Goal: Find specific page/section: Find specific page/section

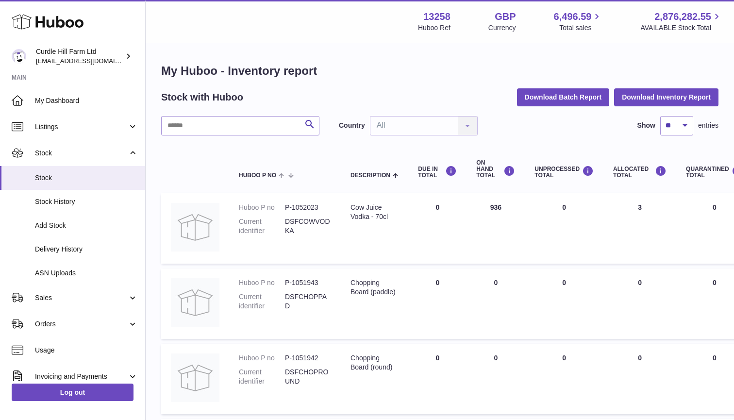
click at [180, 125] on input "text" at bounding box center [240, 125] width 158 height 19
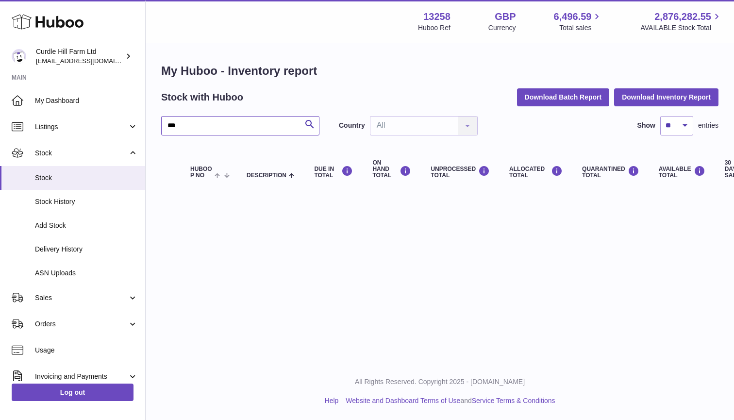
type input "***"
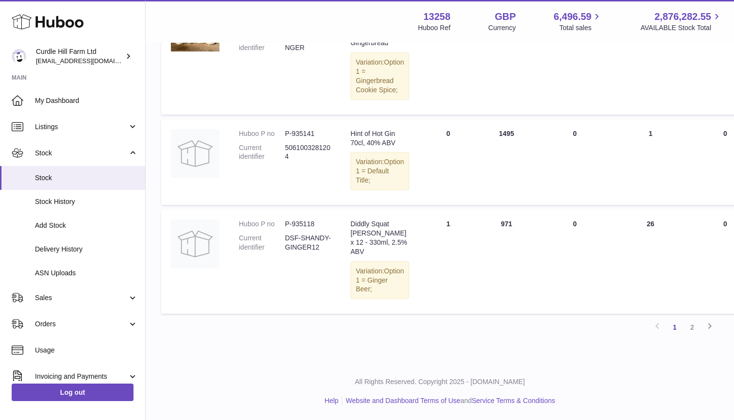
scroll to position [714, 0]
click at [695, 329] on link "2" at bounding box center [691, 326] width 17 height 17
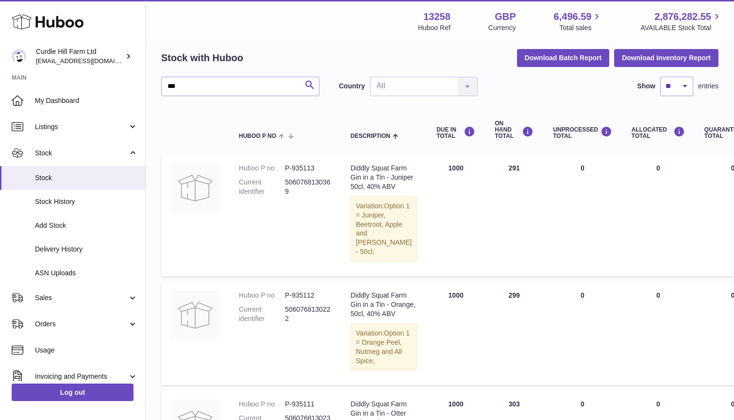
scroll to position [40, 0]
click at [446, 165] on td "DUE IN Total 1000" at bounding box center [455, 214] width 58 height 122
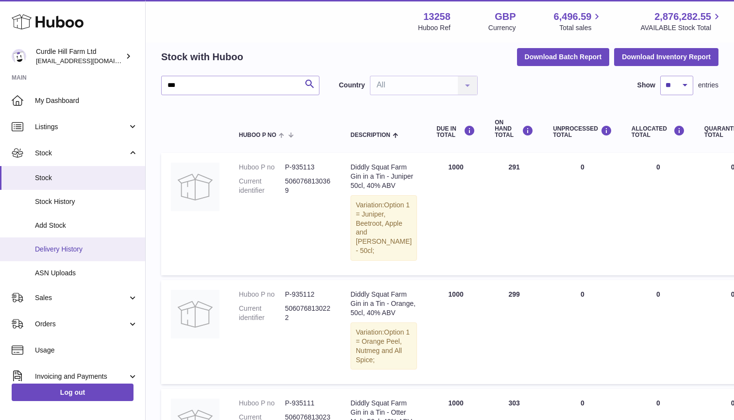
click at [78, 241] on link "Delivery History" at bounding box center [72, 249] width 145 height 24
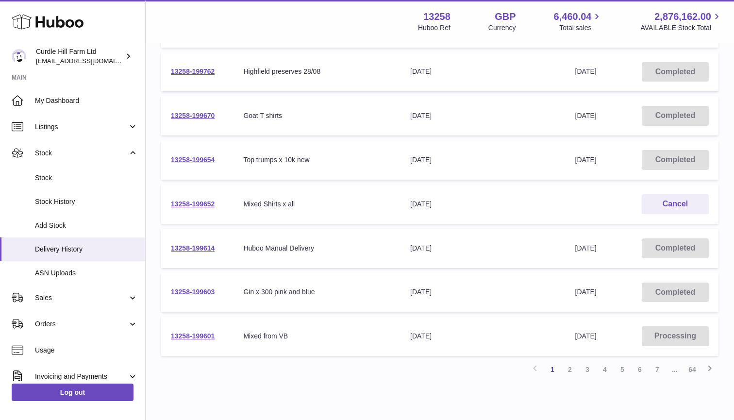
scroll to position [287, 0]
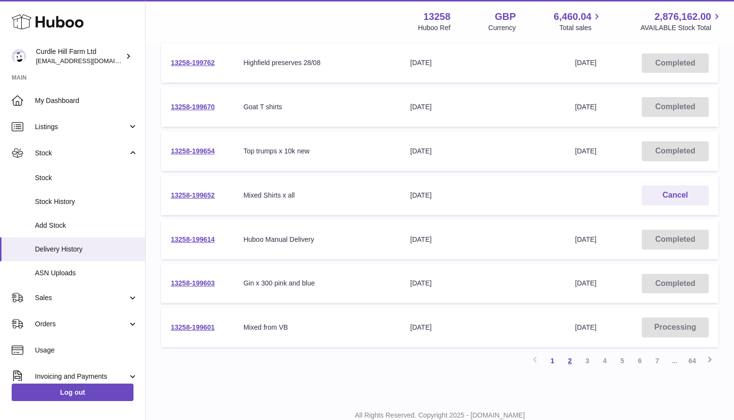
click at [572, 360] on link "2" at bounding box center [569, 360] width 17 height 17
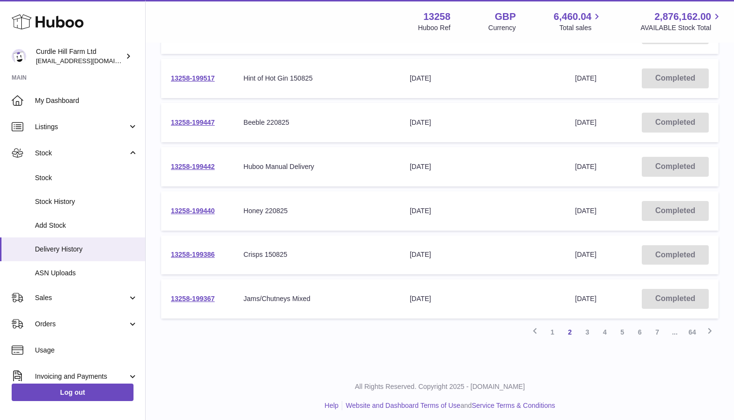
scroll to position [315, 0]
